Goal: Task Accomplishment & Management: Manage account settings

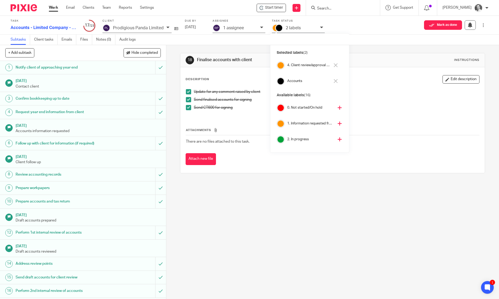
scroll to position [36, 0]
click at [168, 54] on div "18 Finalise accounts with client Instructions Description Edit description Upda…" at bounding box center [332, 172] width 333 height 254
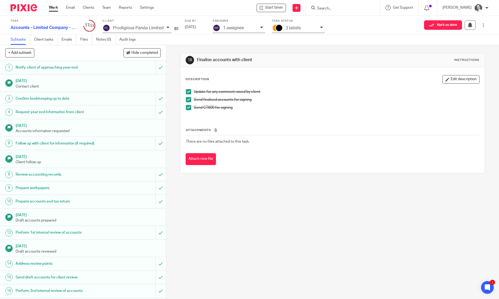
scroll to position [100, 0]
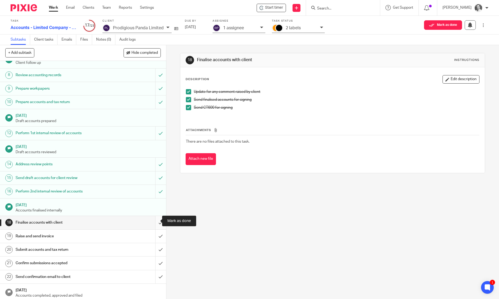
click at [154, 221] on input "submit" at bounding box center [83, 222] width 166 height 13
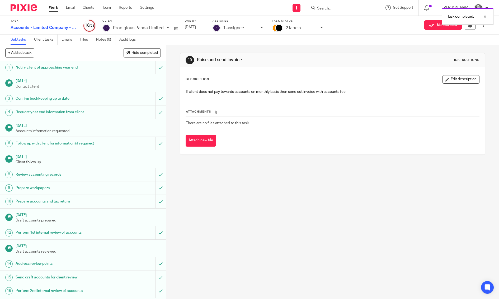
scroll to position [100, 0]
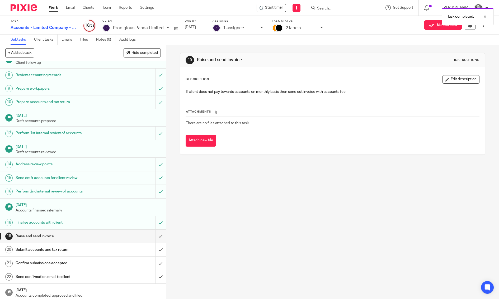
click at [60, 250] on h1 "Submit accounts and tax return" at bounding box center [61, 250] width 90 height 8
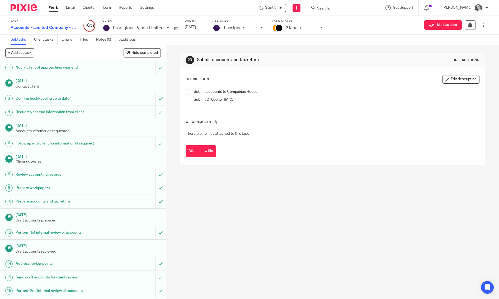
click at [187, 89] on span at bounding box center [188, 91] width 5 height 5
click at [187, 101] on span at bounding box center [188, 99] width 5 height 5
